Goal: Go to known website: Go to known website

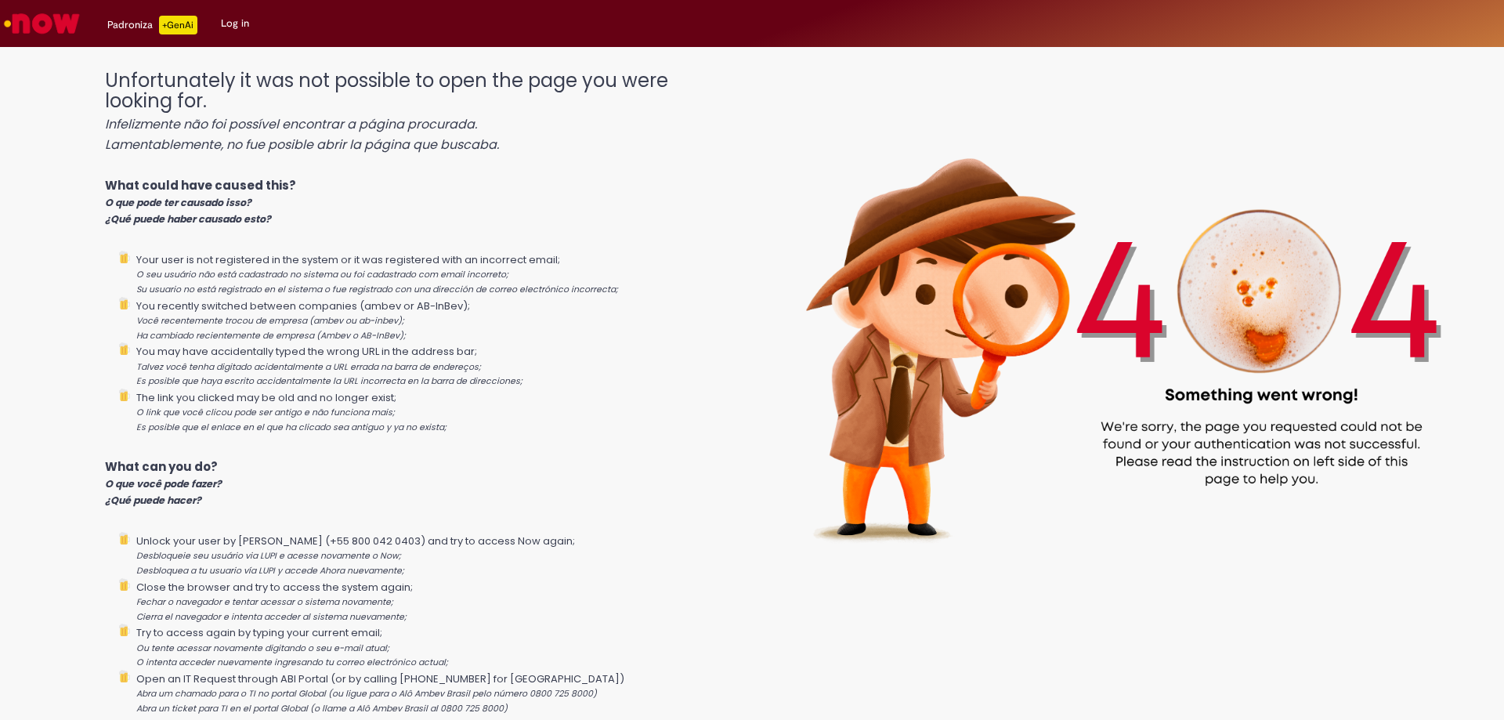
click at [35, 22] on img "Go to homepage" at bounding box center [42, 23] width 81 height 31
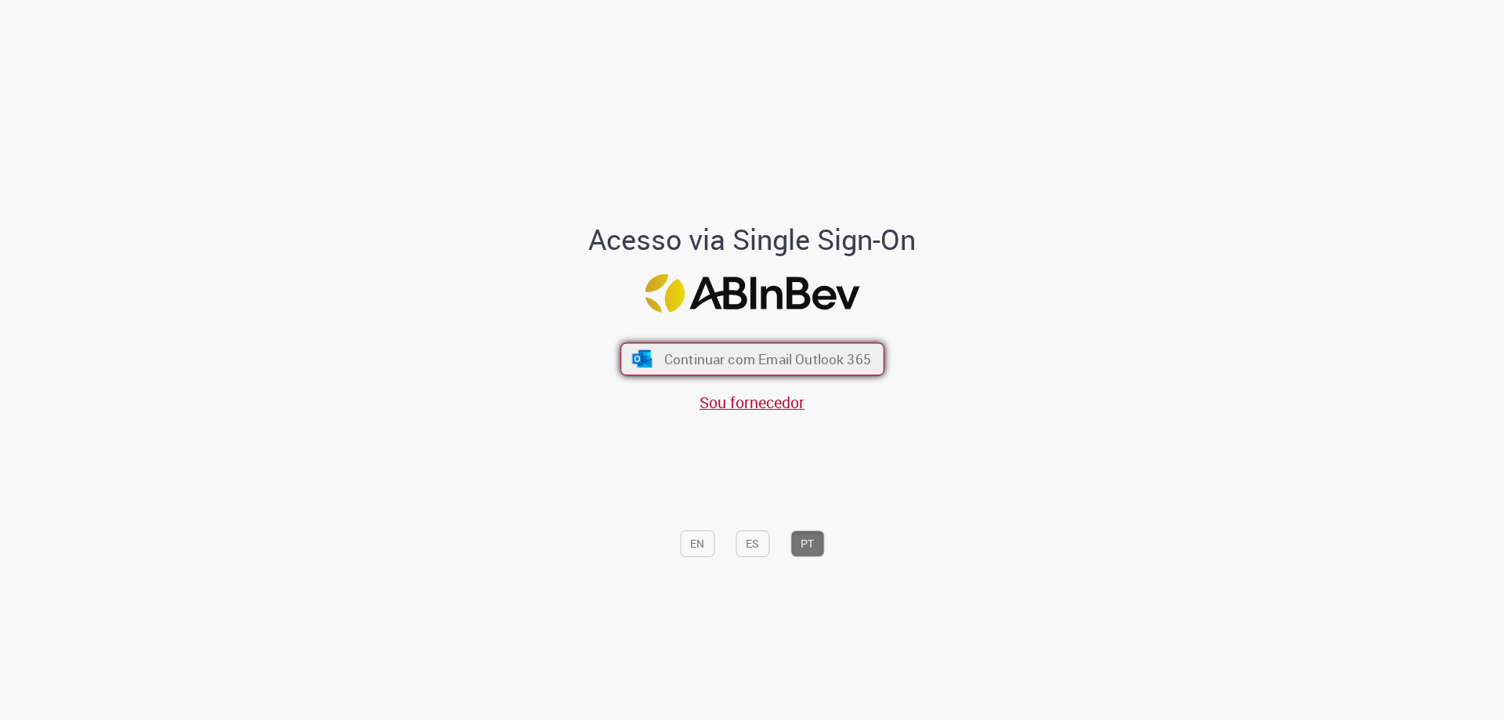
click at [672, 358] on span "Continuar com Email Outlook 365" at bounding box center [767, 359] width 207 height 18
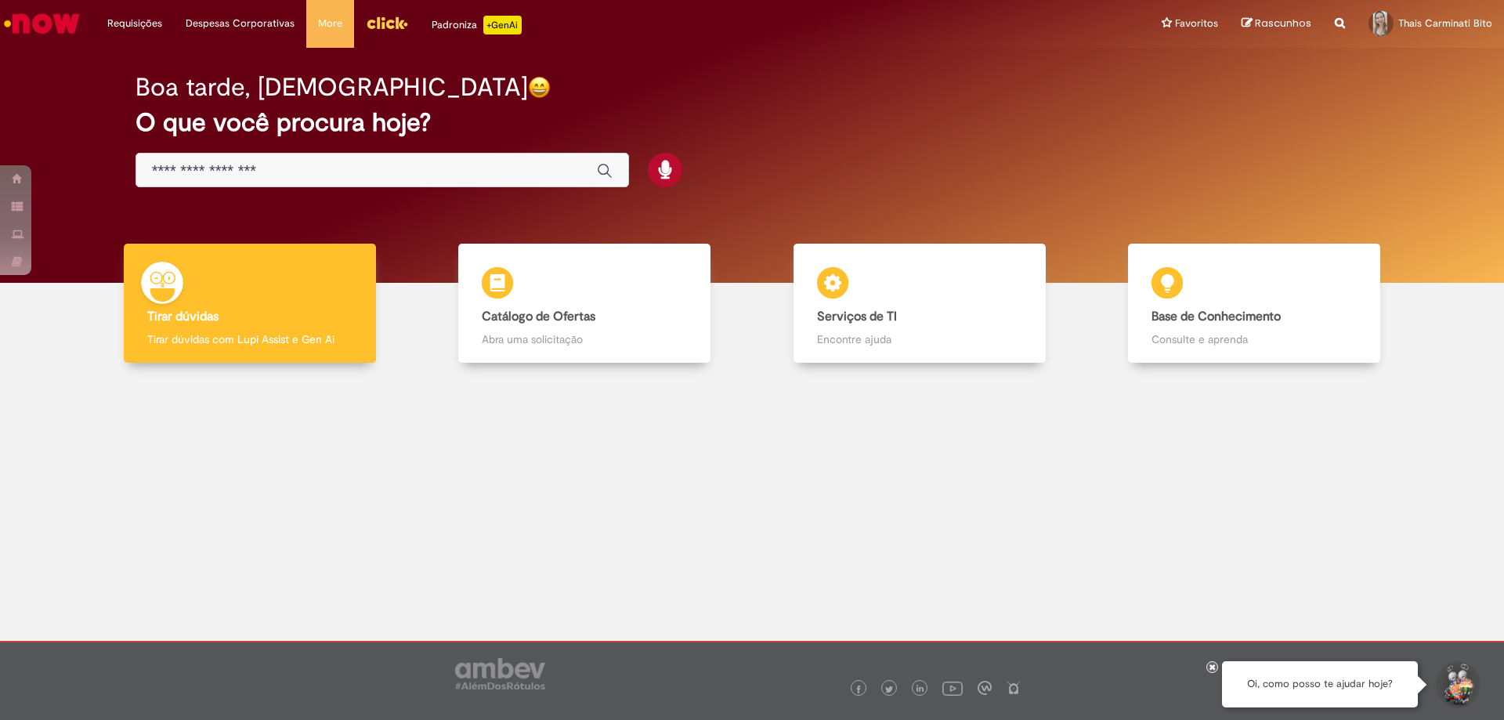
click at [356, 29] on link "Menu Cabeçalho" at bounding box center [387, 23] width 66 height 47
